Goal: Obtain resource: Obtain resource

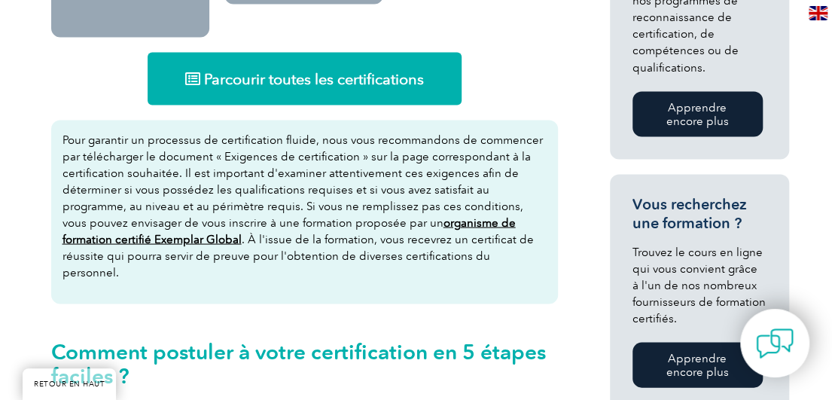
scroll to position [1055, 0]
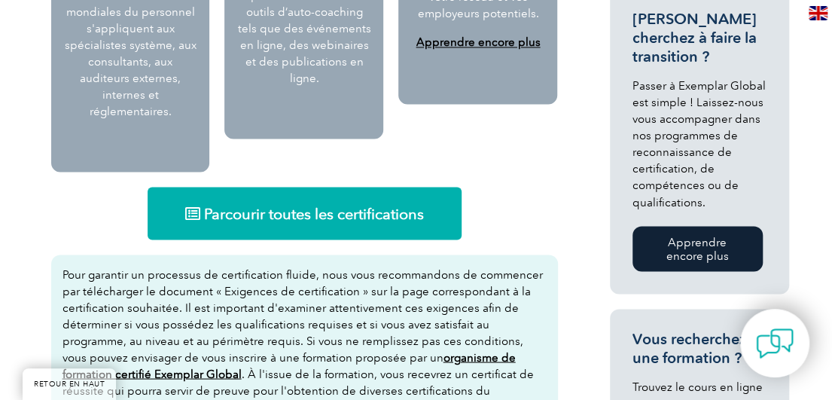
click at [304, 204] on font "Parcourir toutes les certifications" at bounding box center [314, 213] width 220 height 18
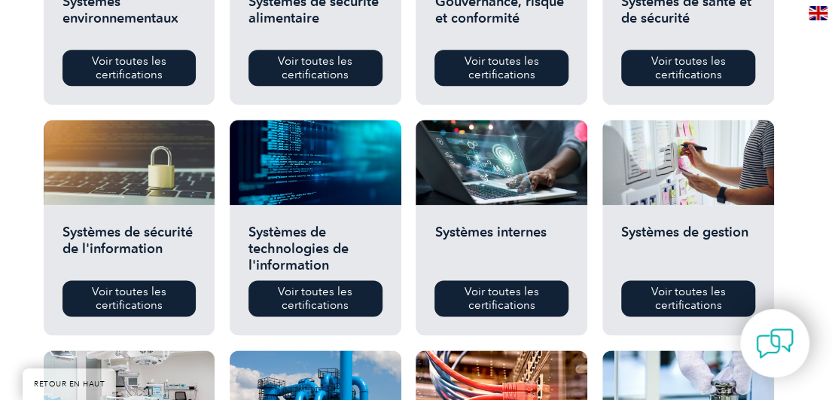
scroll to position [678, 0]
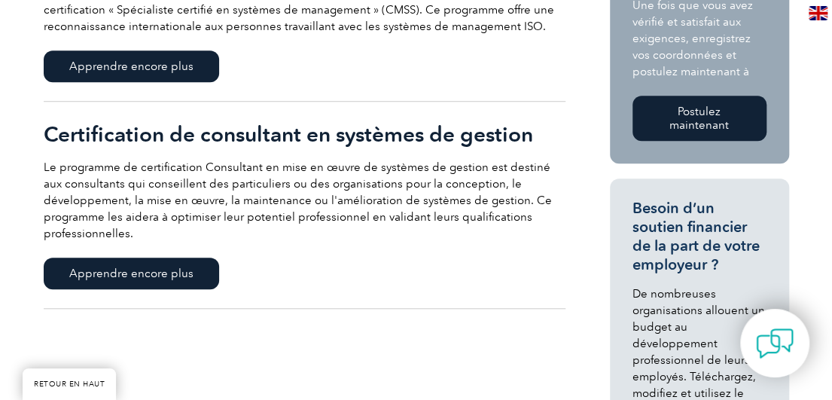
scroll to position [452, 0]
click at [166, 267] on font "Apprendre encore plus" at bounding box center [131, 274] width 124 height 14
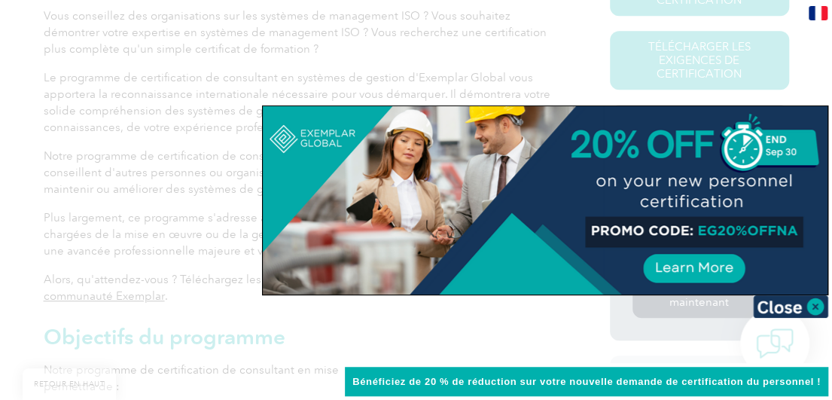
scroll to position [435, 0]
click at [814, 306] on img at bounding box center [790, 306] width 75 height 23
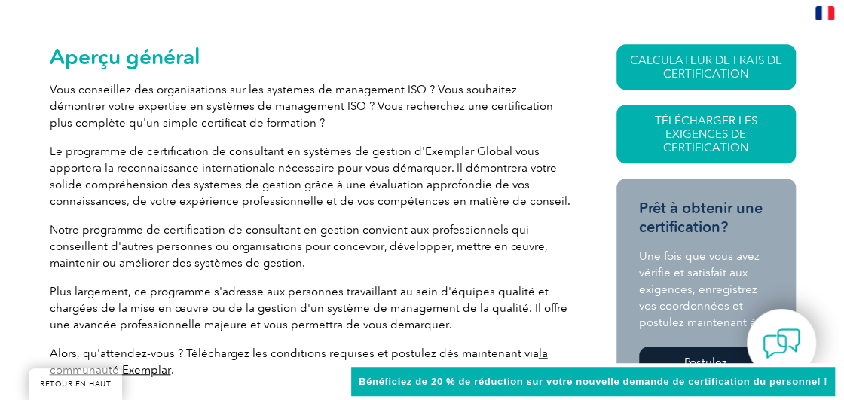
scroll to position [360, 0]
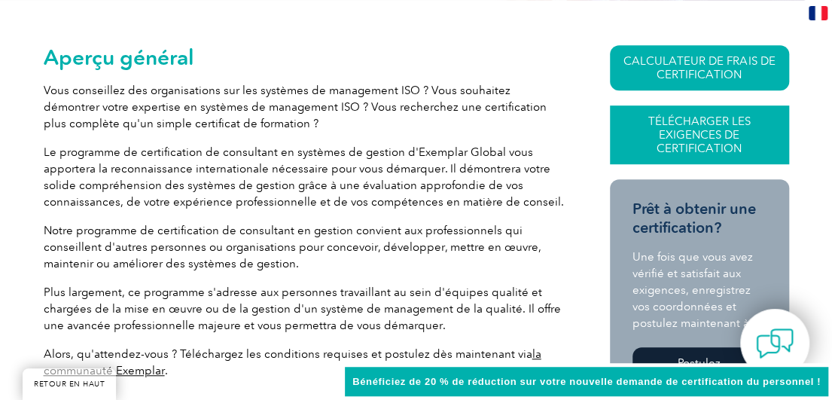
click at [724, 127] on font "Télécharger les exigences de certification" at bounding box center [700, 134] width 102 height 41
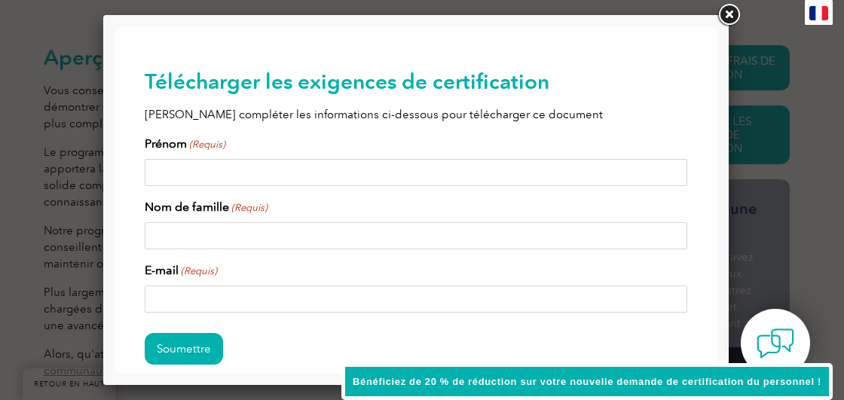
scroll to position [0, 0]
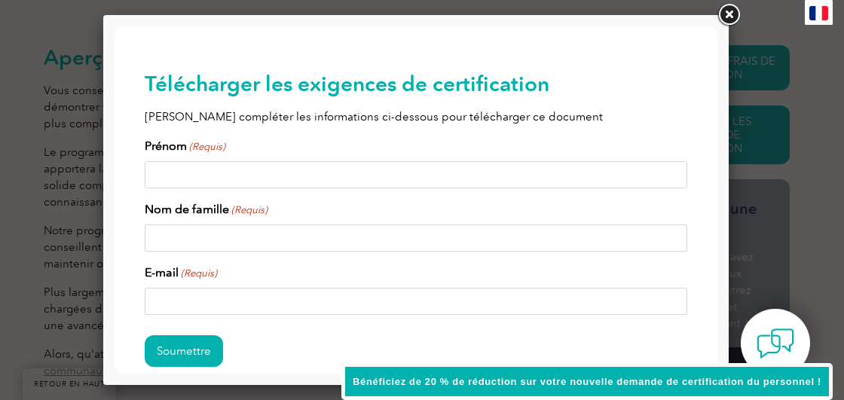
click at [203, 181] on input "Prénom (Requis)" at bounding box center [416, 174] width 542 height 27
type input "yvette"
click at [188, 240] on input "Nom de famille (Requis)" at bounding box center [416, 237] width 542 height 27
type input "Diwouta"
click at [221, 302] on input "E-mail (Requis)" at bounding box center [416, 301] width 542 height 27
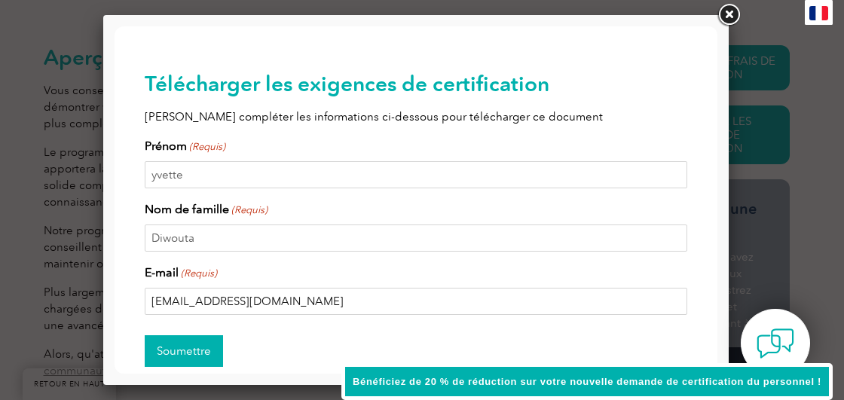
type input "yvettedipah@poleair.com"
drag, startPoint x: 205, startPoint y: 341, endPoint x: 194, endPoint y: 345, distance: 11.2
click at [204, 341] on input "Soumettre" at bounding box center [184, 351] width 78 height 32
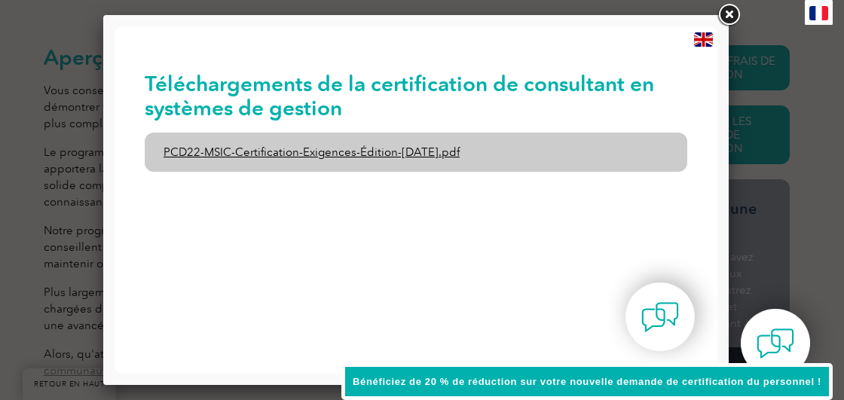
click at [303, 154] on font "PCD22-MSIC-Certification-Exigences-Édition-3-Juillet-2021.pdf" at bounding box center [311, 152] width 296 height 14
